Goal: Book appointment/travel/reservation

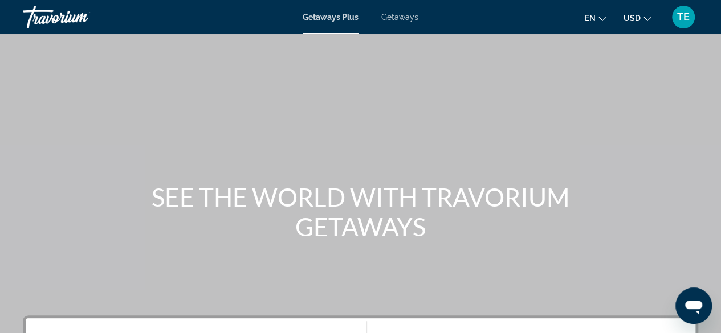
click at [394, 15] on span "Getaways" at bounding box center [399, 17] width 37 height 9
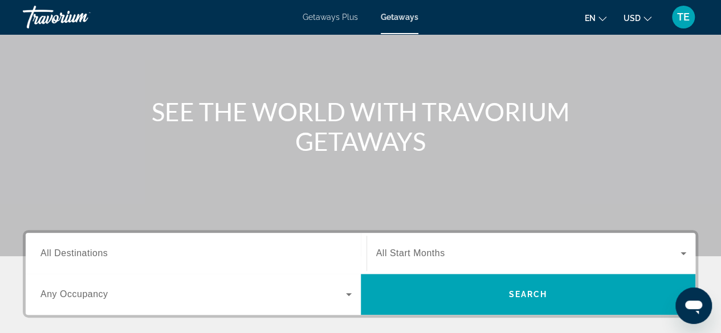
scroll to position [93, 0]
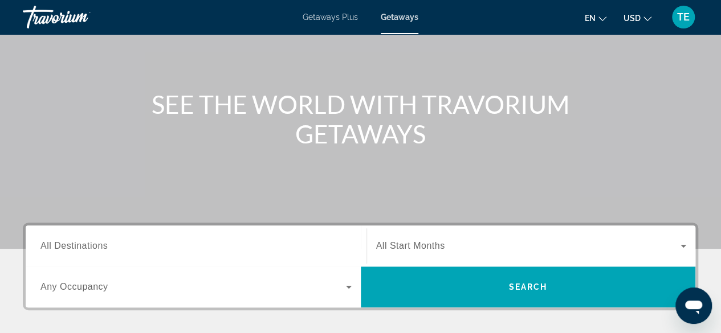
click at [167, 249] on input "Destination All Destinations" at bounding box center [195, 247] width 311 height 14
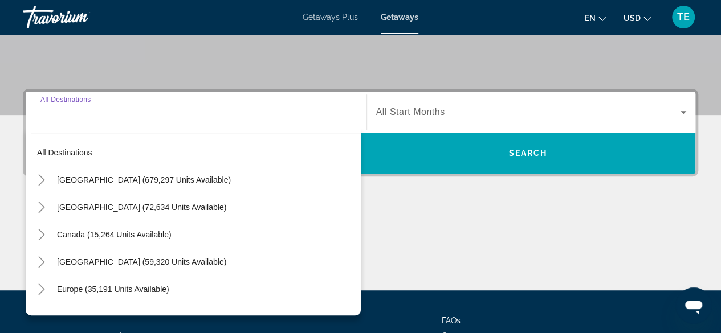
scroll to position [278, 0]
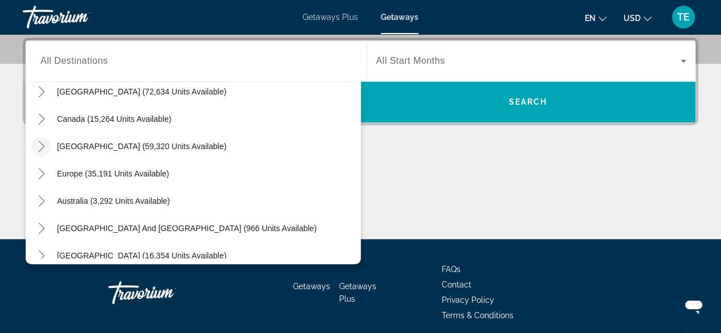
click at [42, 142] on icon "Toggle Caribbean & Atlantic Islands (59,320 units available)" at bounding box center [41, 146] width 11 height 11
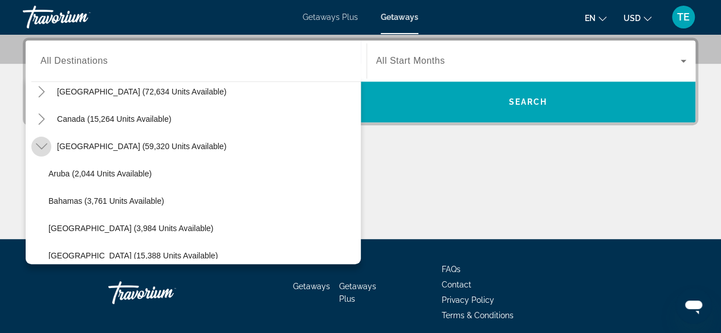
scroll to position [115, 0]
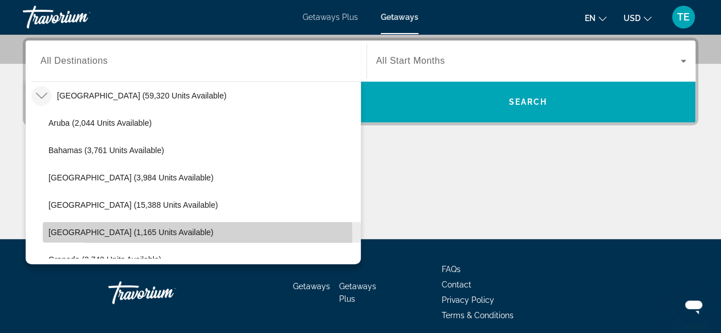
click at [146, 236] on span "Search widget" at bounding box center [202, 232] width 318 height 27
type input "**********"
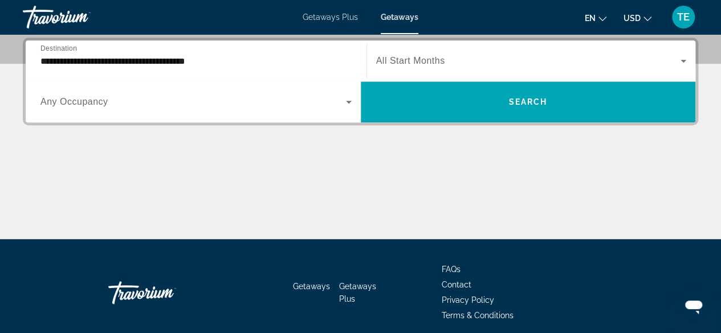
click at [389, 62] on span "All Start Months" at bounding box center [410, 61] width 69 height 10
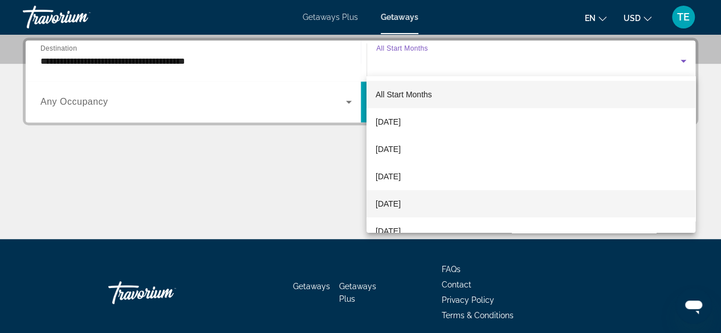
click at [400, 204] on span "[DATE]" at bounding box center [387, 204] width 25 height 14
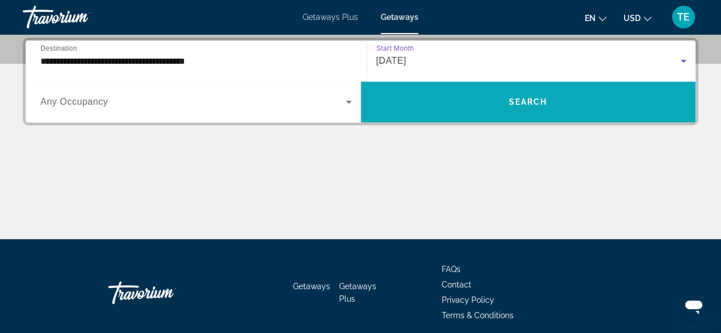
click at [539, 105] on span "Search" at bounding box center [527, 101] width 39 height 9
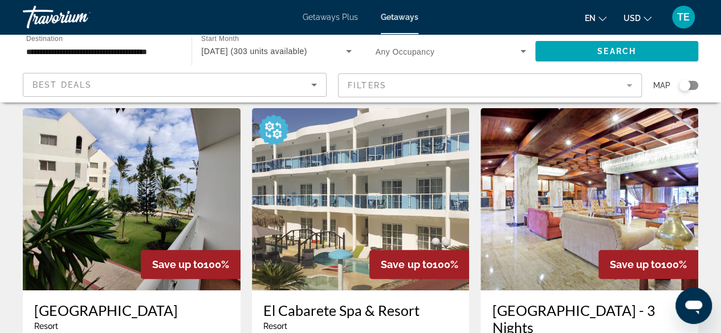
scroll to position [24, 0]
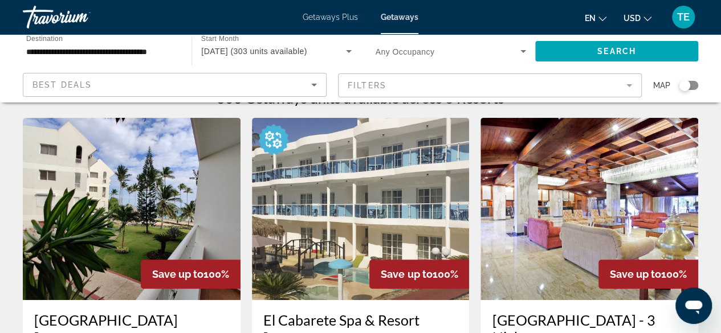
click at [183, 206] on img "Main content" at bounding box center [132, 209] width 218 height 182
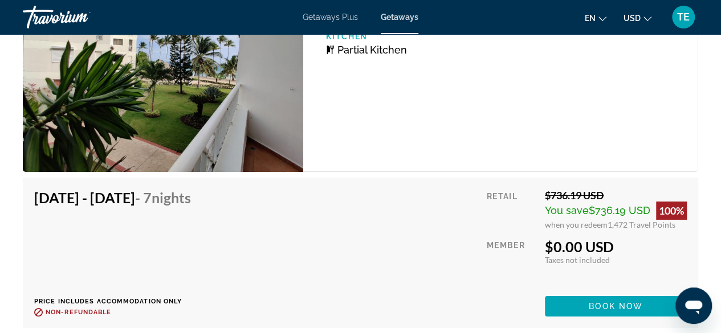
scroll to position [2086, 0]
